Goal: Information Seeking & Learning: Learn about a topic

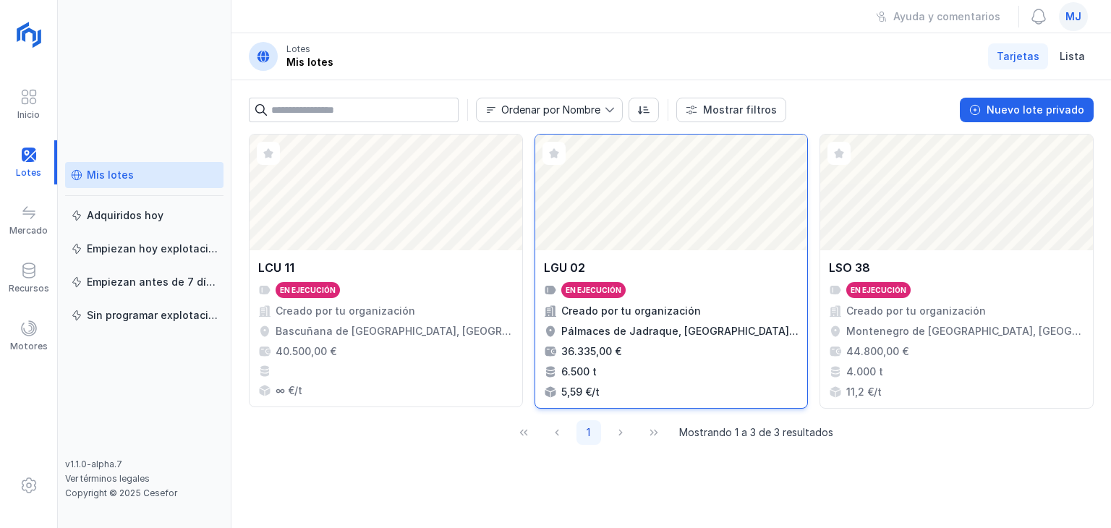
click at [631, 274] on div "LGU 02" at bounding box center [671, 267] width 255 height 17
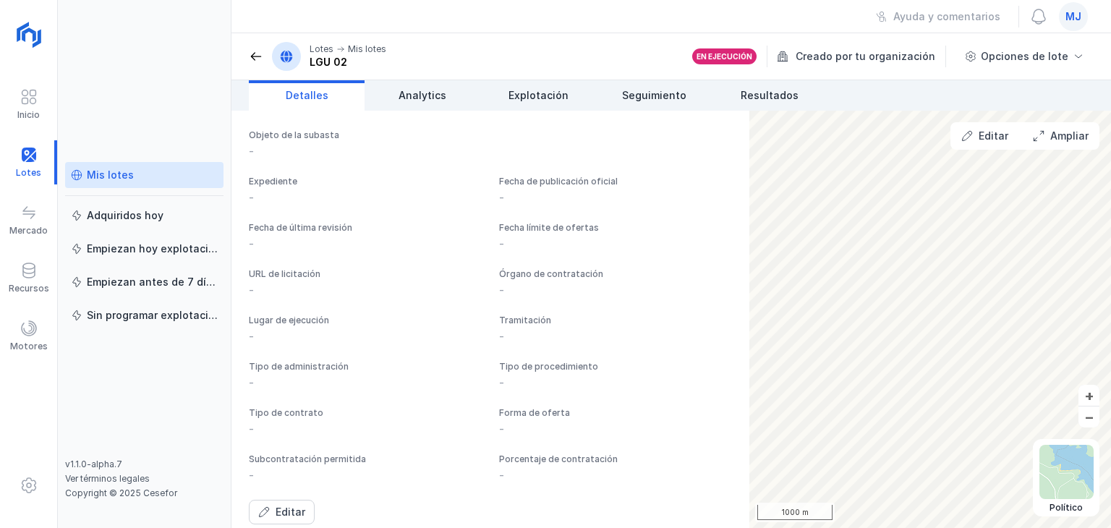
scroll to position [1051, 0]
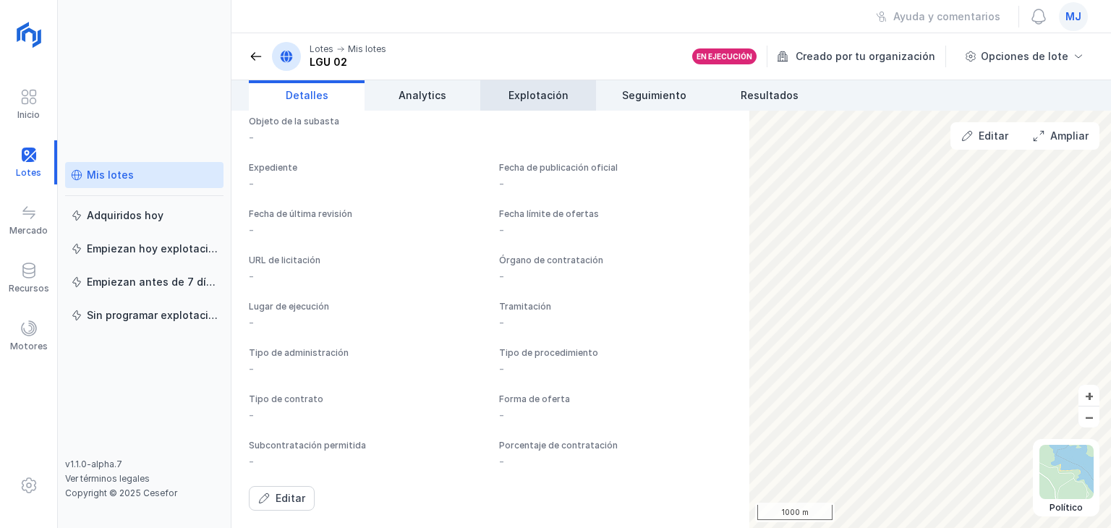
click at [535, 96] on span "Explotación" at bounding box center [539, 95] width 60 height 14
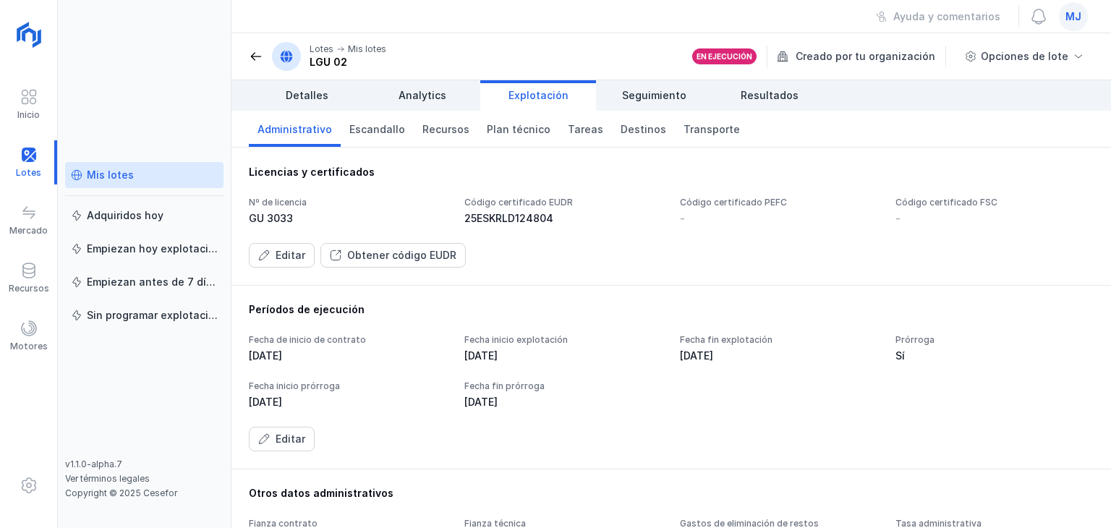
click at [535, 240] on div "Nº de licencia GU 3033 Código certificado EUDR 25ESKRLD124804 Código certificad…" at bounding box center [671, 232] width 845 height 71
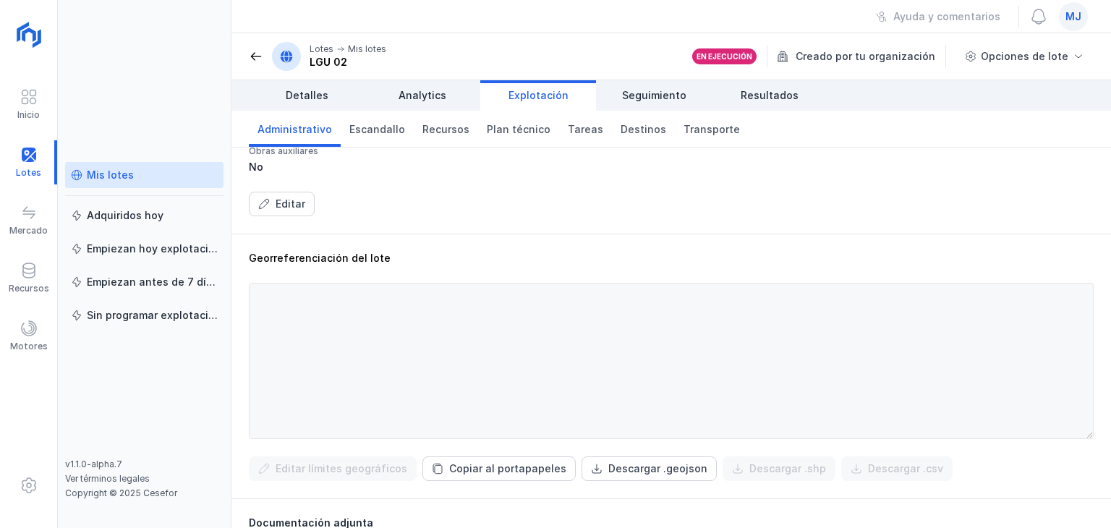
scroll to position [393, 0]
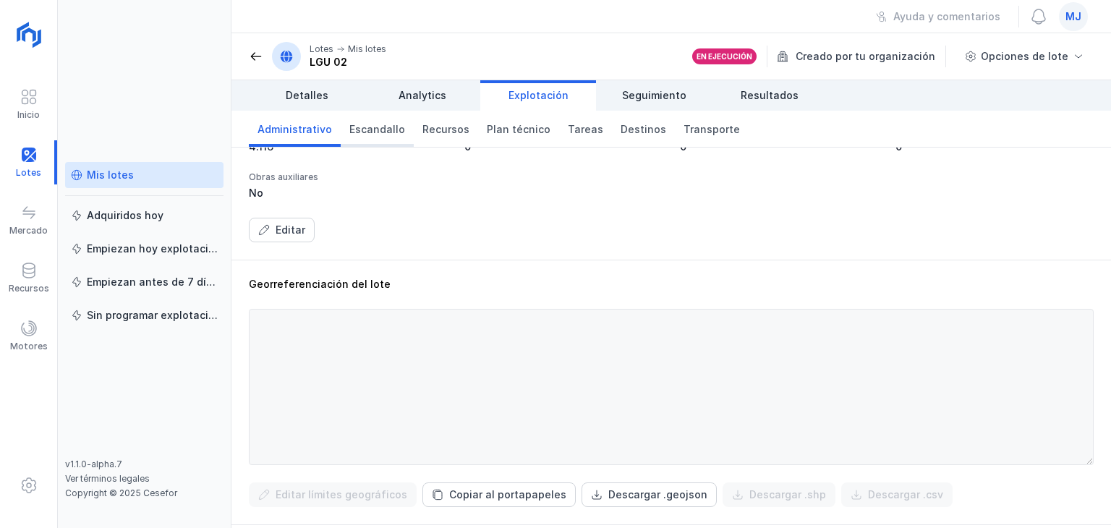
click at [378, 132] on span "Escandallo" at bounding box center [378, 129] width 56 height 14
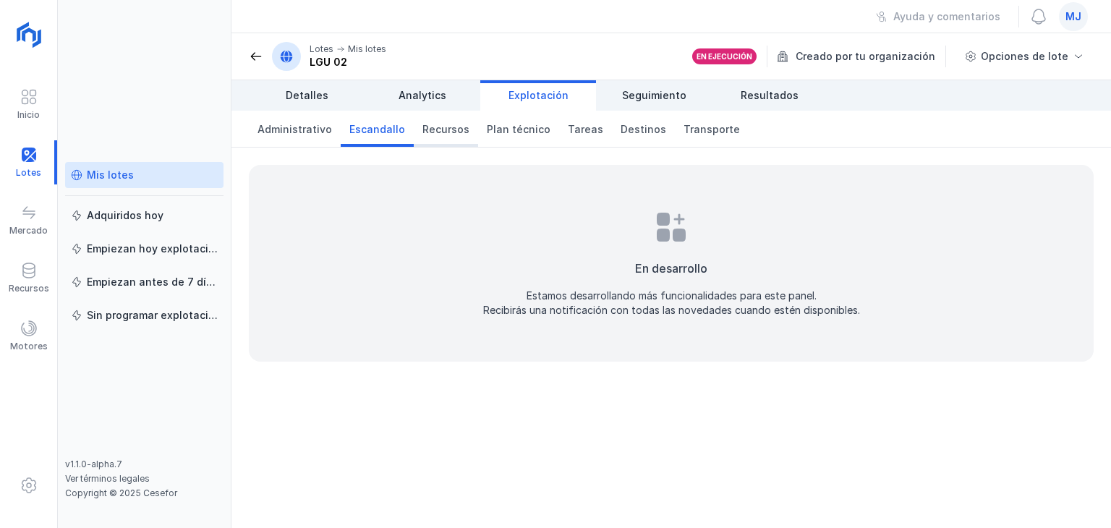
click at [428, 130] on span "Recursos" at bounding box center [446, 129] width 47 height 14
click at [440, 96] on span "Analytics" at bounding box center [423, 95] width 48 height 14
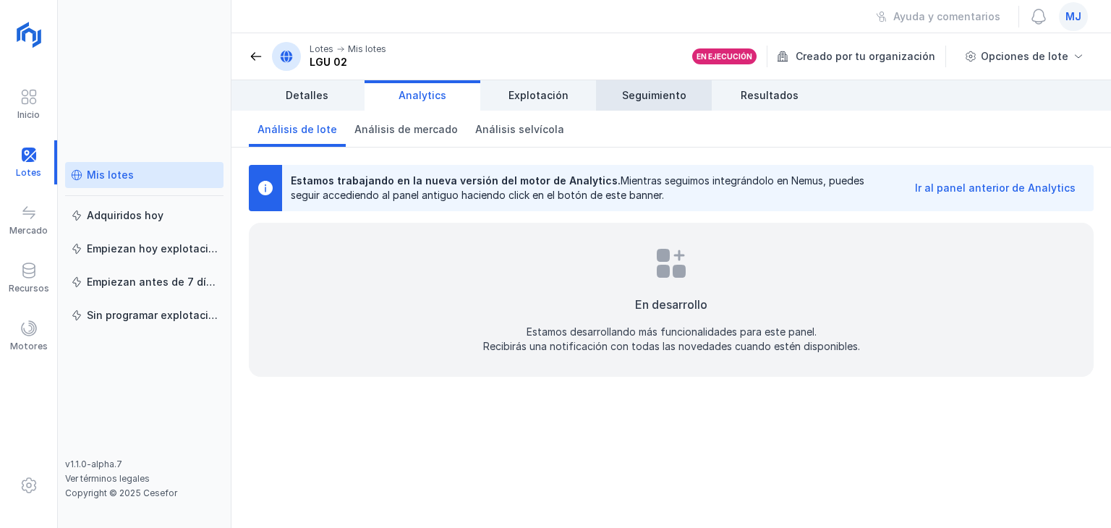
click at [670, 90] on span "Seguimiento" at bounding box center [654, 95] width 64 height 14
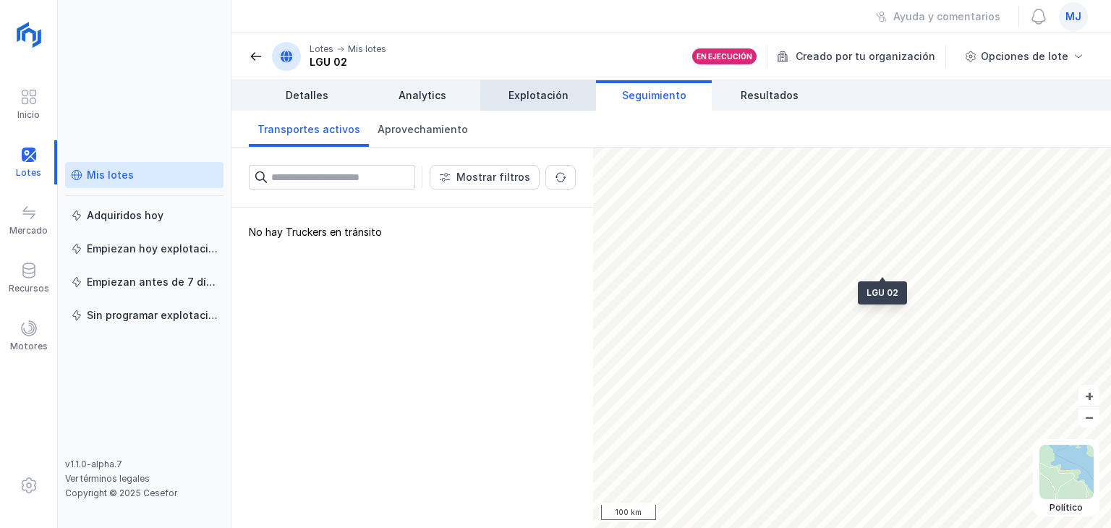
click at [520, 92] on span "Explotación" at bounding box center [539, 95] width 60 height 14
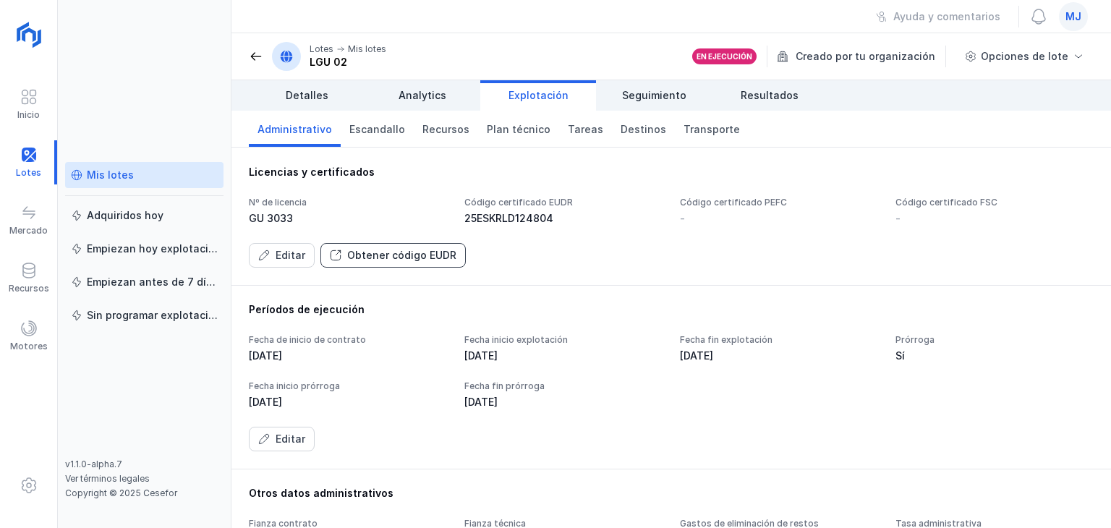
click at [395, 251] on div "Obtener código EUDR" at bounding box center [401, 255] width 109 height 14
click at [665, 88] on span "Seguimiento" at bounding box center [654, 95] width 64 height 14
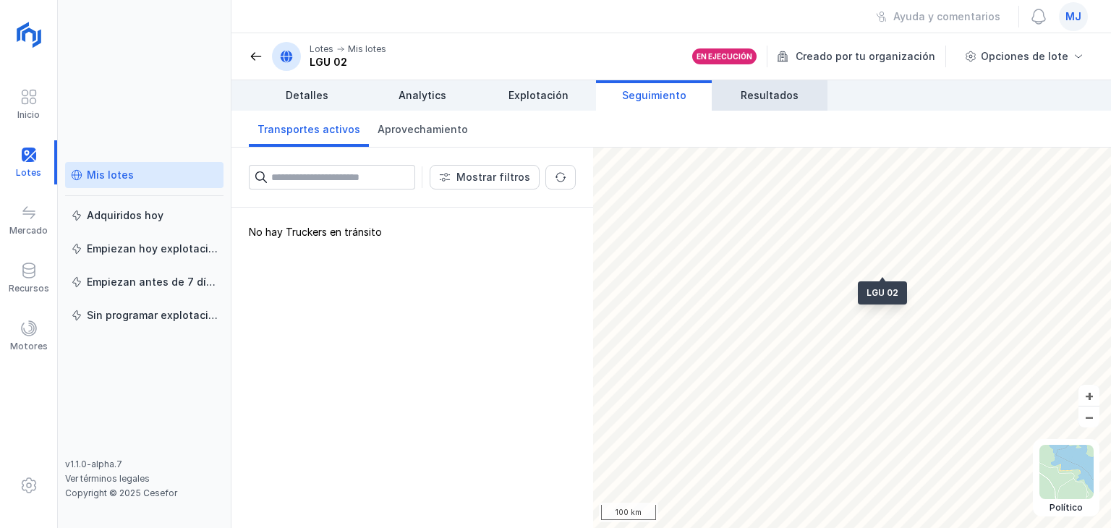
click at [767, 98] on span "Resultados" at bounding box center [770, 95] width 58 height 14
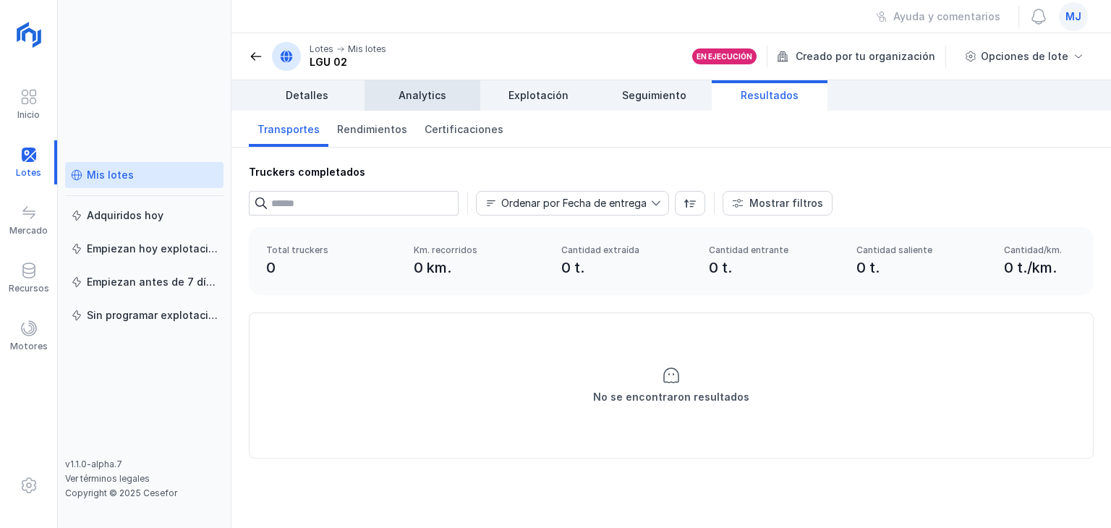
click at [421, 95] on span "Analytics" at bounding box center [423, 95] width 48 height 14
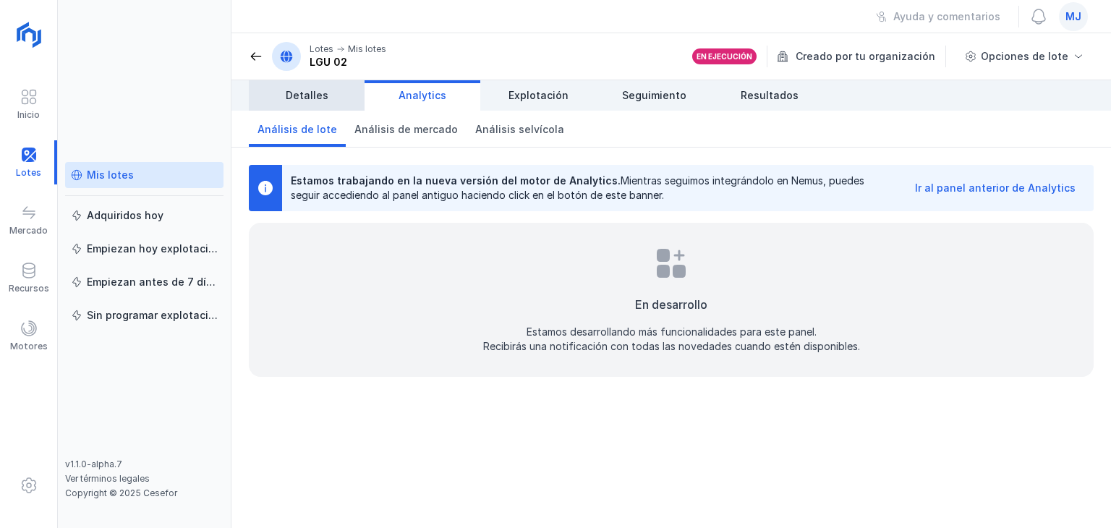
click at [313, 92] on span "Detalles" at bounding box center [307, 95] width 43 height 14
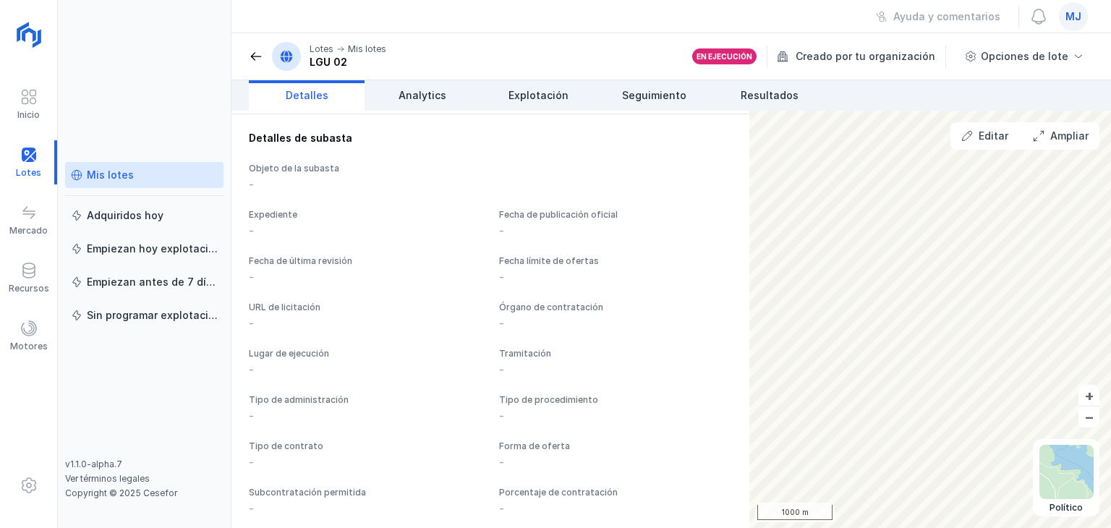
scroll to position [979, 0]
